Goal: Task Accomplishment & Management: Manage account settings

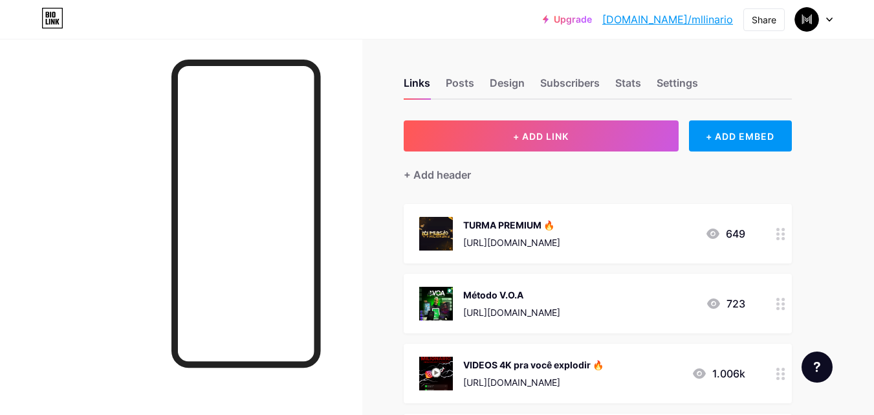
click at [517, 298] on div "Método V.O.A" at bounding box center [511, 295] width 97 height 14
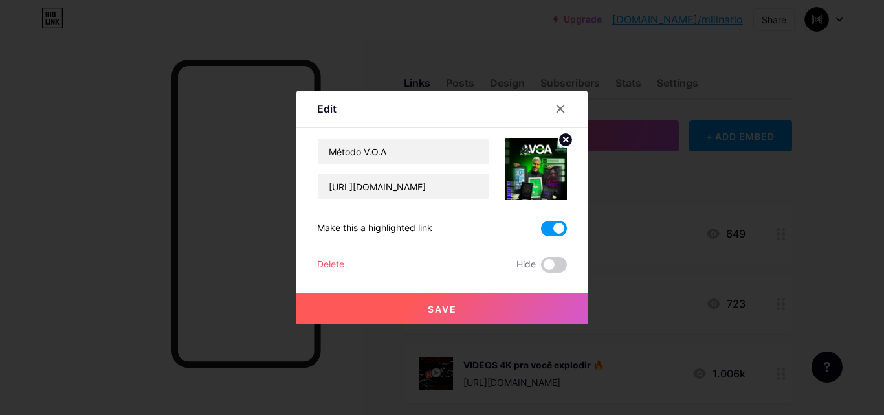
click at [565, 142] on circle at bounding box center [565, 140] width 14 height 14
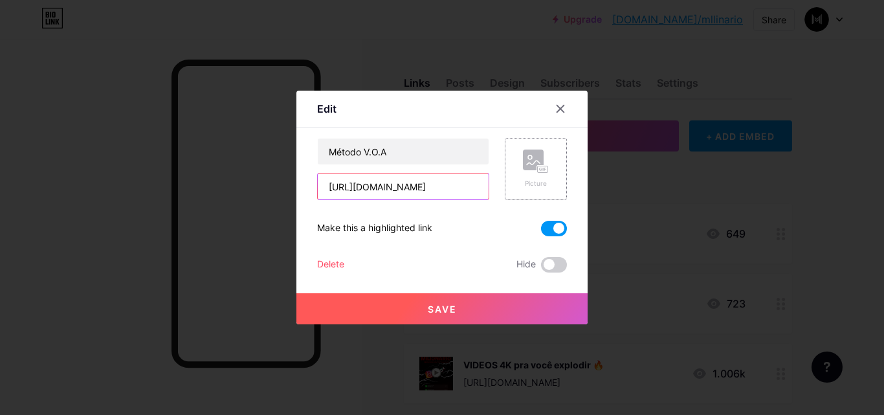
type input "_392870?affiliate=XkEVwSa5"
drag, startPoint x: 474, startPoint y: 182, endPoint x: 485, endPoint y: 187, distance: 12.5
click at [485, 187] on input "_392870?affiliate=XkEVwSa5" at bounding box center [403, 186] width 171 height 26
paste input "🕰️ Se isole por 45 [PERSON_NAME], e volte 1 ano à frente ↓"
type input "🕰️ Se isole por 45 [PERSON_NAME], e volte 1 ano à frente ↓"
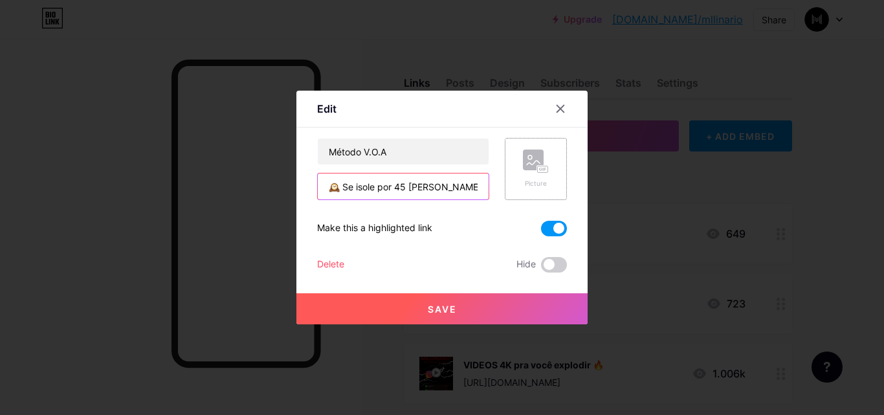
drag, startPoint x: 486, startPoint y: 188, endPoint x: 232, endPoint y: 191, distance: 254.3
click at [232, 191] on div "Edit Content YouTube Play YouTube video without leaving your page. ADD Vimeo Pl…" at bounding box center [442, 207] width 884 height 415
click at [434, 183] on input "text" at bounding box center [403, 186] width 171 height 26
paste input "[URL][DOMAIN_NAME]"
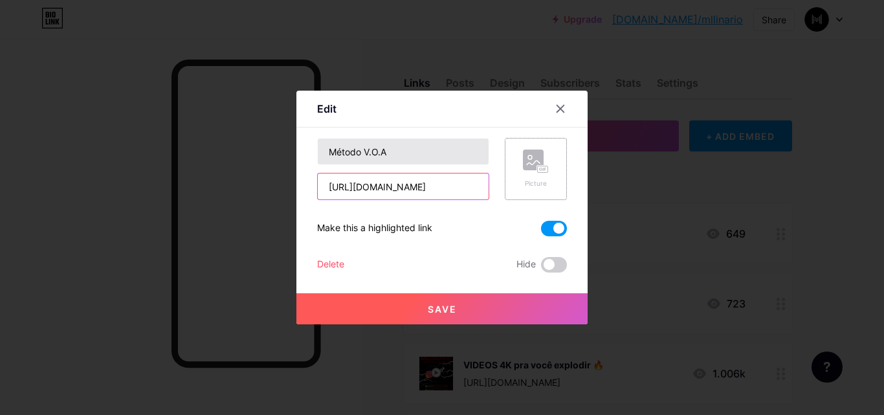
type input "[URL][DOMAIN_NAME]"
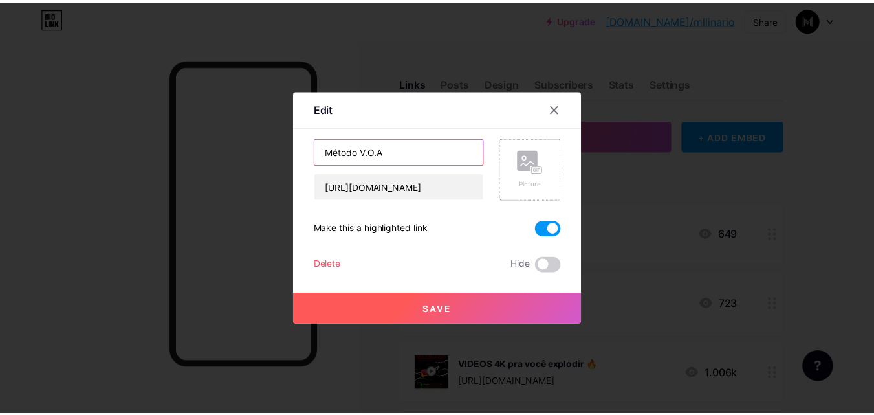
scroll to position [0, 0]
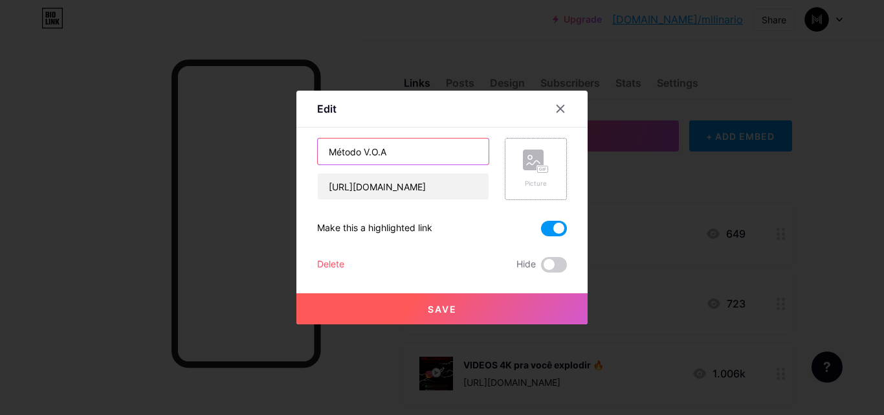
drag, startPoint x: 413, startPoint y: 155, endPoint x: 266, endPoint y: 163, distance: 147.7
click at [266, 163] on div "Edit Content YouTube Play YouTube video without leaving your page. ADD Vimeo Pl…" at bounding box center [442, 207] width 884 height 415
click at [409, 158] on input "text" at bounding box center [403, 151] width 171 height 26
paste input "Desafio de 45 [PERSON_NAME]"
type input "Desafio de 45 [PERSON_NAME]"
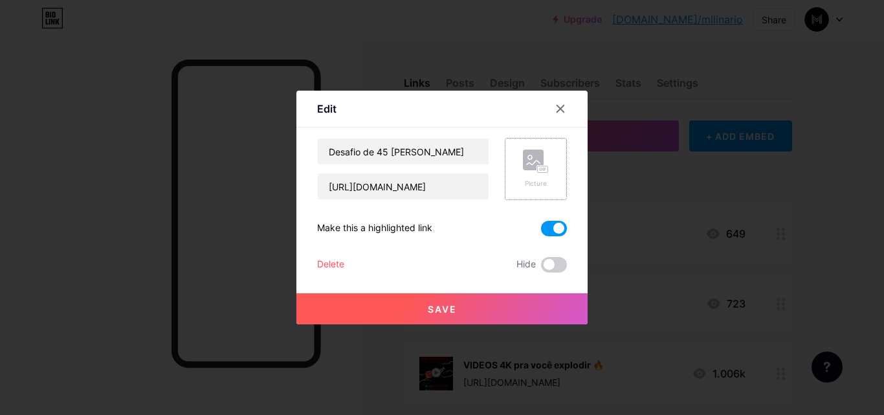
click at [526, 174] on div "Picture" at bounding box center [536, 168] width 26 height 39
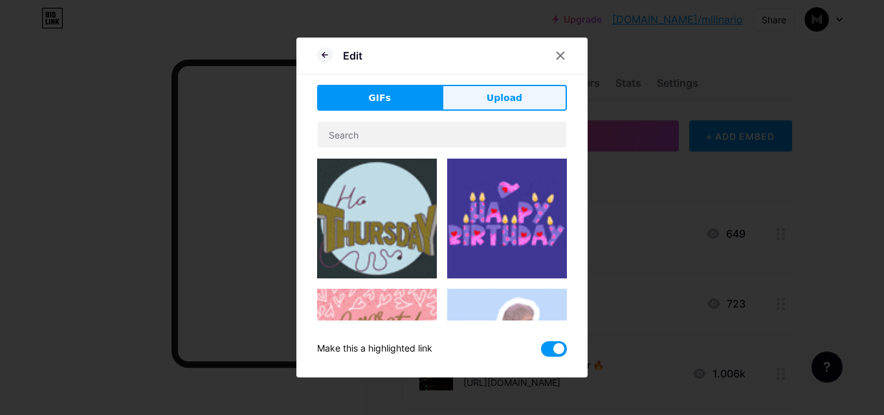
click at [482, 90] on button "Upload" at bounding box center [504, 98] width 125 height 26
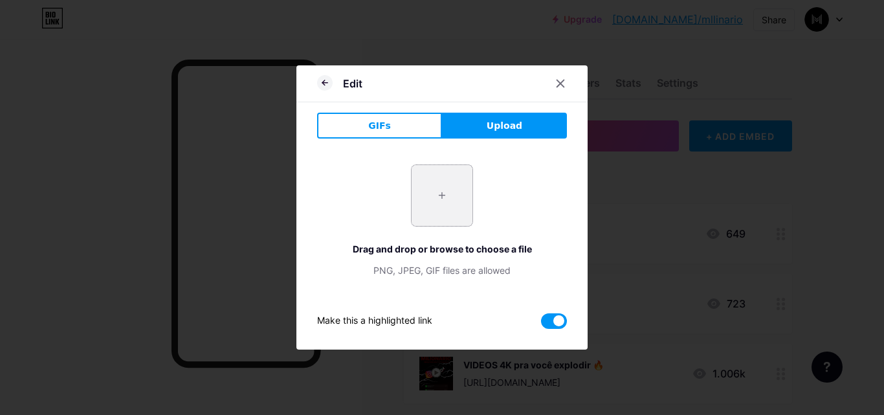
click at [436, 204] on input "file" at bounding box center [442, 195] width 61 height 61
type input "C:\fakepath\1080x1080-31_06b3632ac4d74c1f9a9a5348859ce622.jpeg"
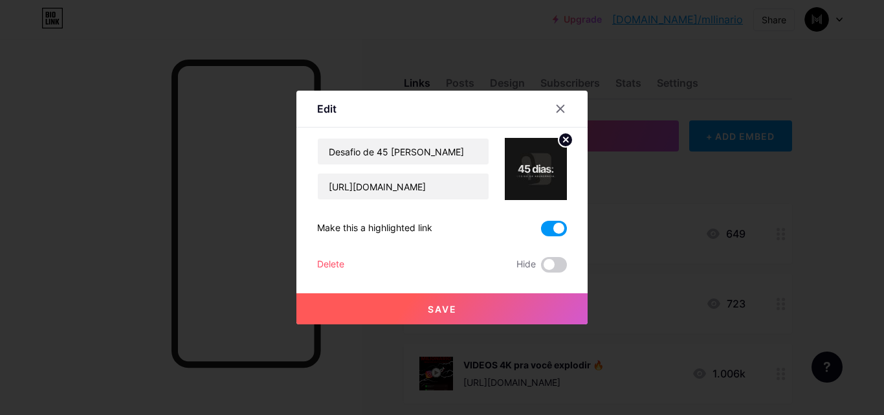
click at [454, 305] on span "Save" at bounding box center [442, 308] width 29 height 11
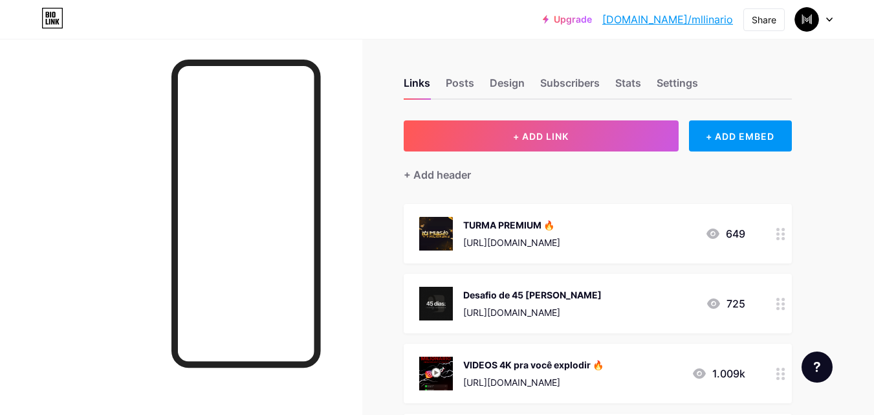
click at [504, 291] on div "Desafio de 45 [PERSON_NAME]" at bounding box center [532, 295] width 138 height 14
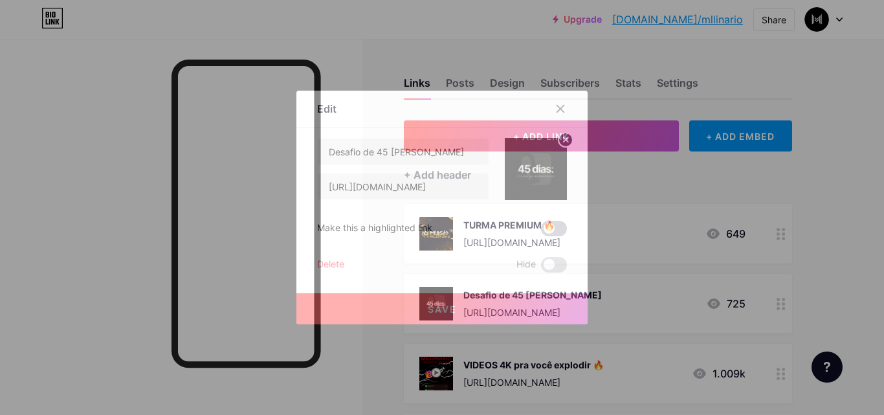
click at [545, 228] on span at bounding box center [554, 229] width 26 height 16
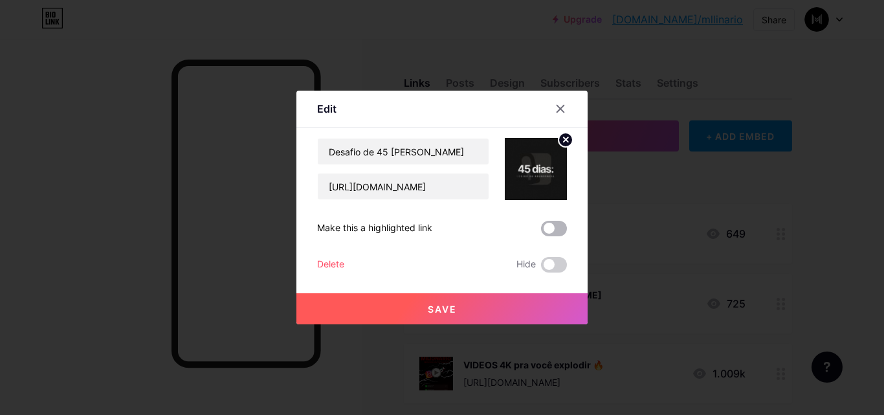
click at [541, 232] on input "checkbox" at bounding box center [541, 232] width 0 height 0
click at [436, 304] on span "Save" at bounding box center [442, 308] width 29 height 11
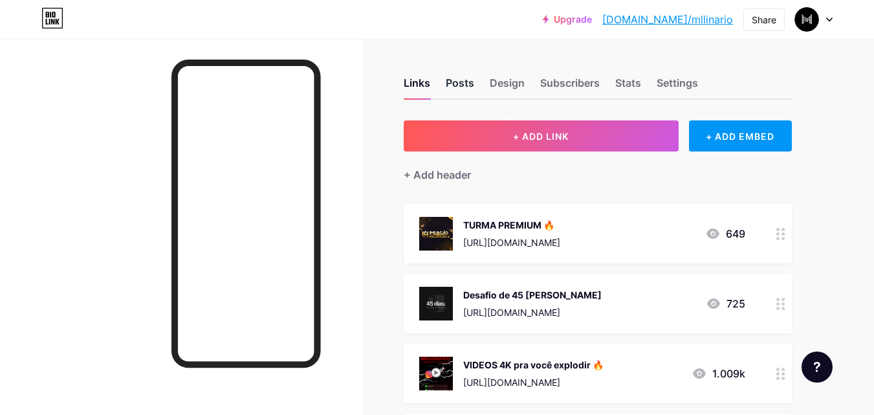
click at [456, 92] on div "Posts" at bounding box center [460, 86] width 28 height 23
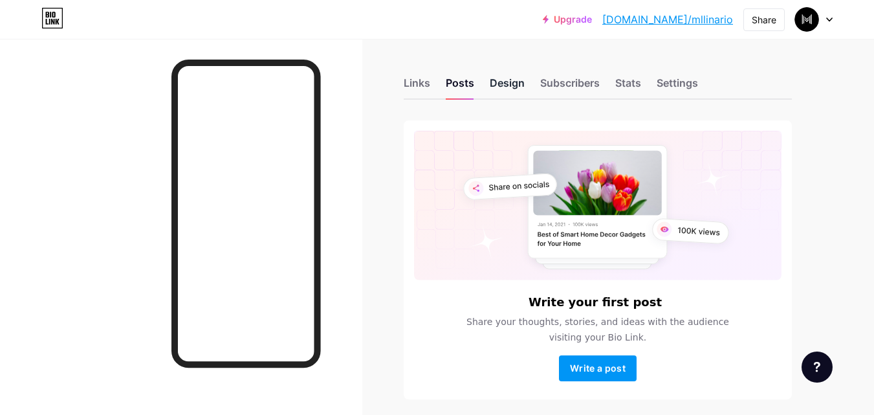
click at [506, 86] on div "Design" at bounding box center [507, 86] width 35 height 23
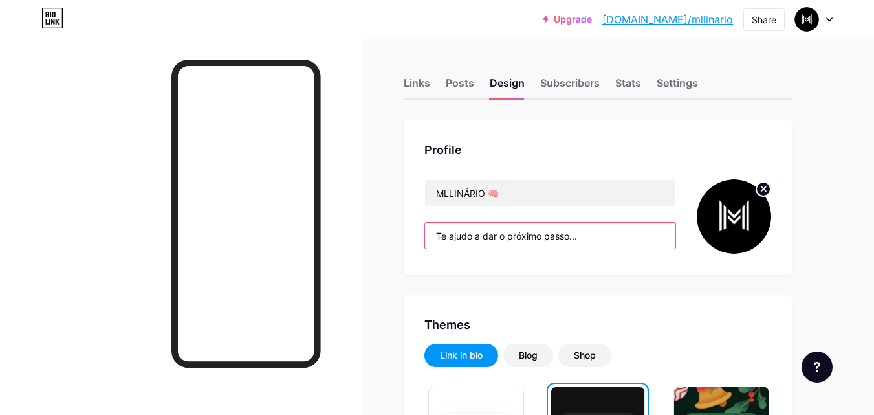
drag, startPoint x: 594, startPoint y: 237, endPoint x: 383, endPoint y: 237, distance: 211.0
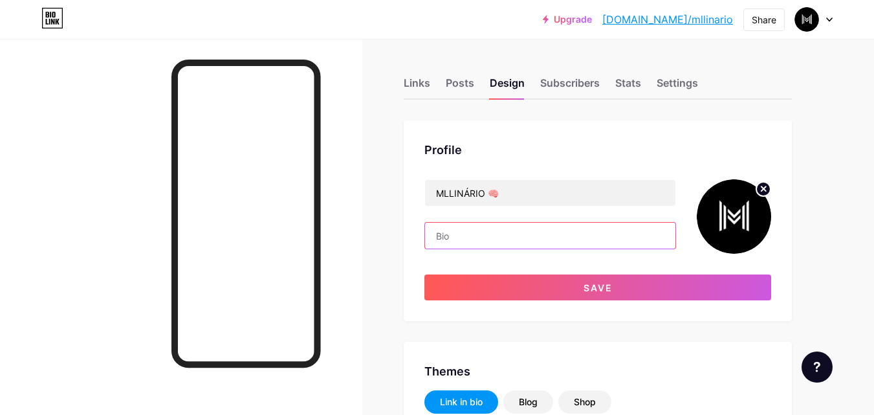
paste input "🕰️ Se isole por 45 [PERSON_NAME], e volte 1 ano à frente ↓"
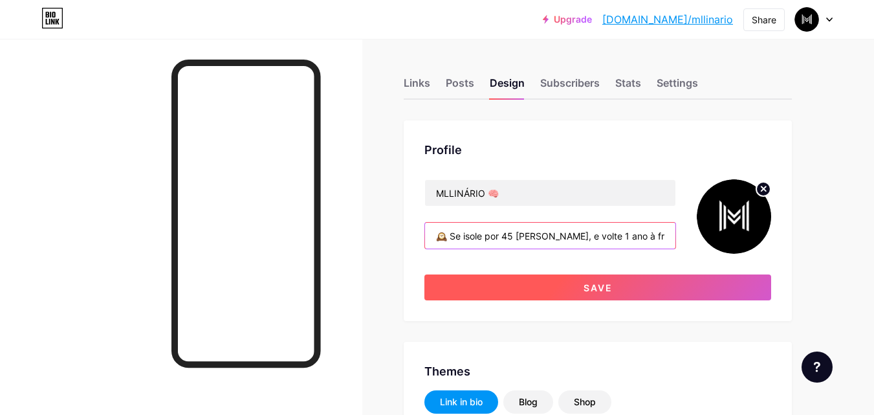
type input "🕰️ Se isole por 45 [PERSON_NAME], e volte 1 ano à frente ↓"
click at [591, 294] on button "Save" at bounding box center [598, 287] width 347 height 26
